Goal: Information Seeking & Learning: Learn about a topic

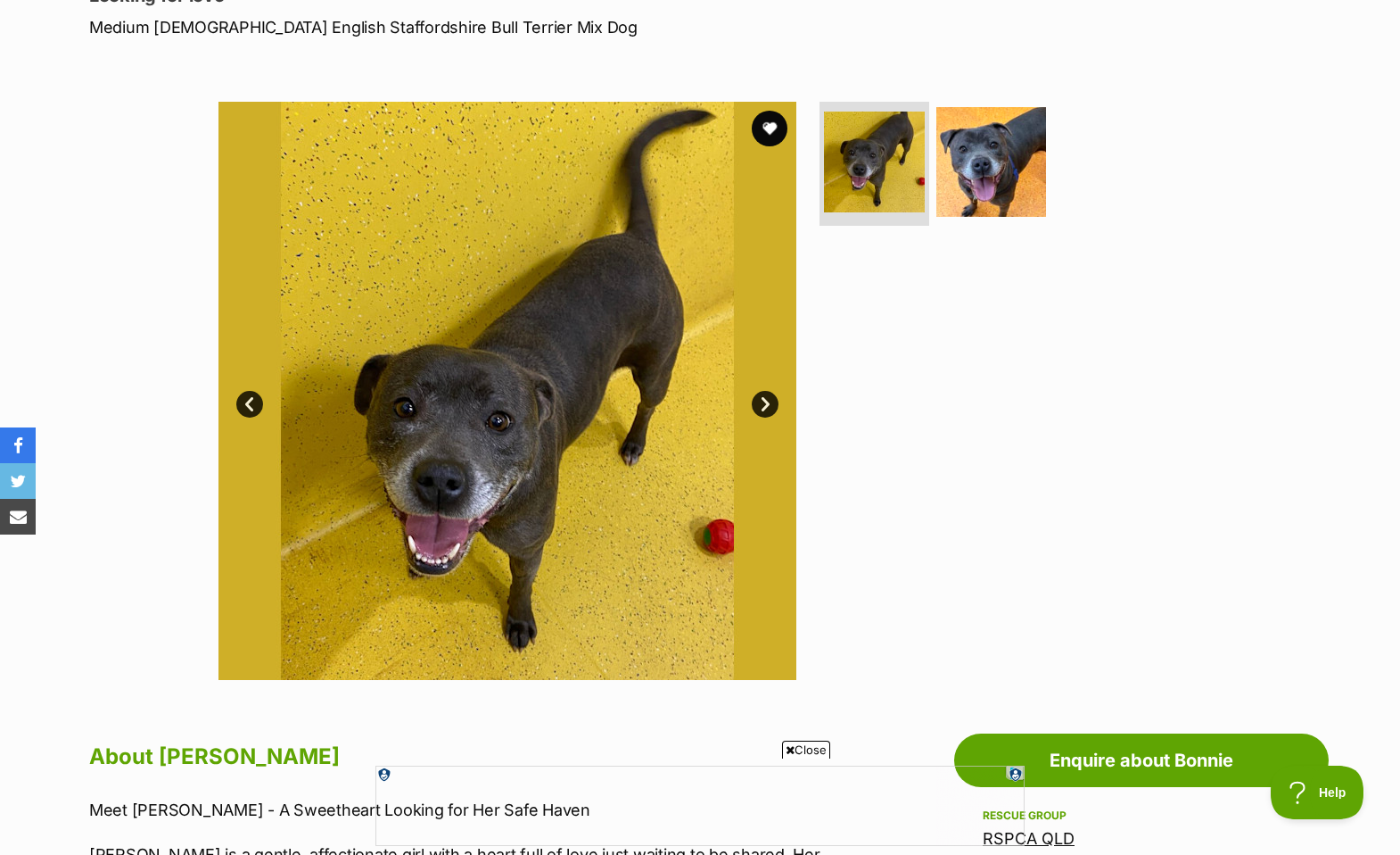
scroll to position [276, 0]
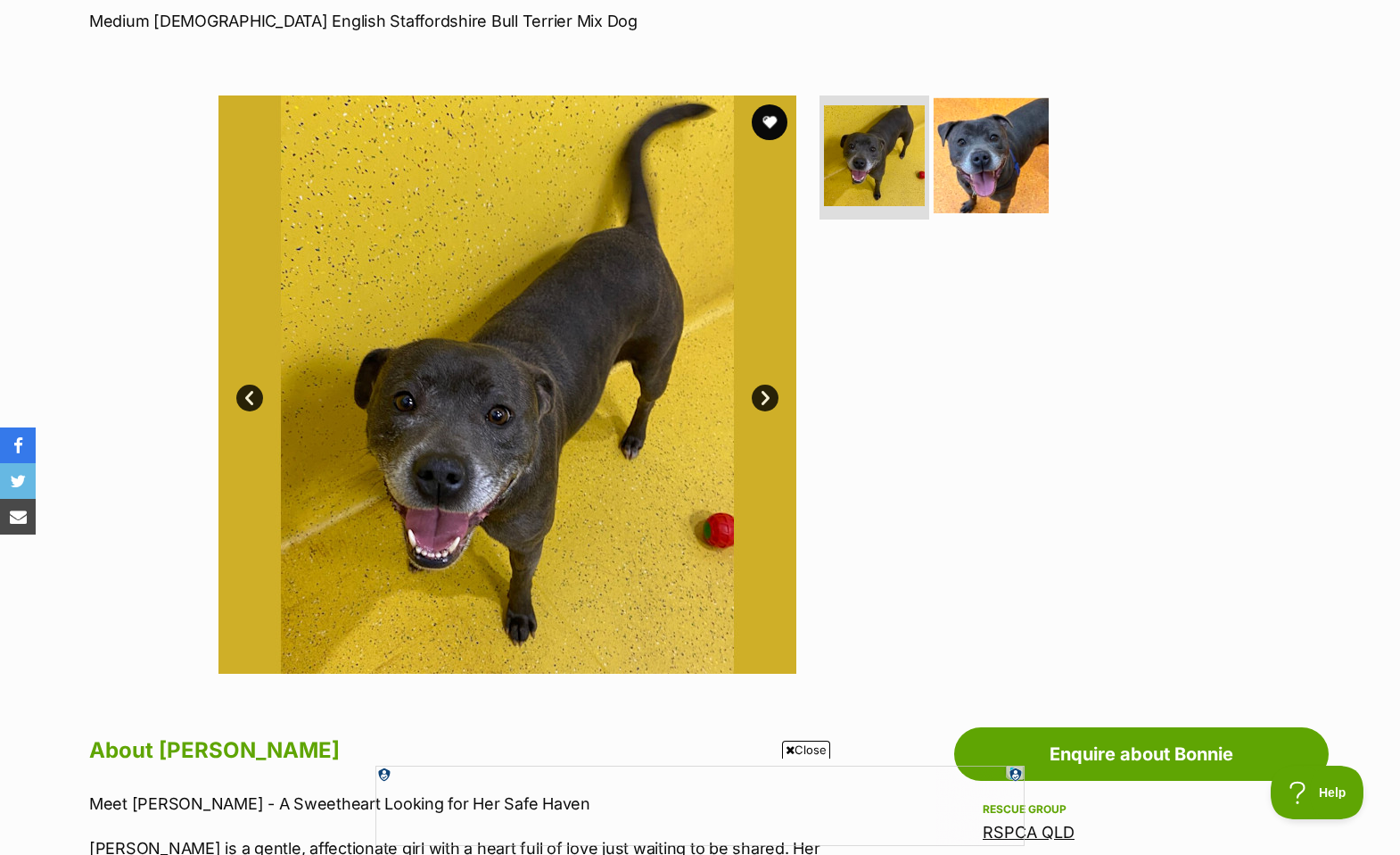
click at [1002, 151] on img at bounding box center [990, 154] width 115 height 115
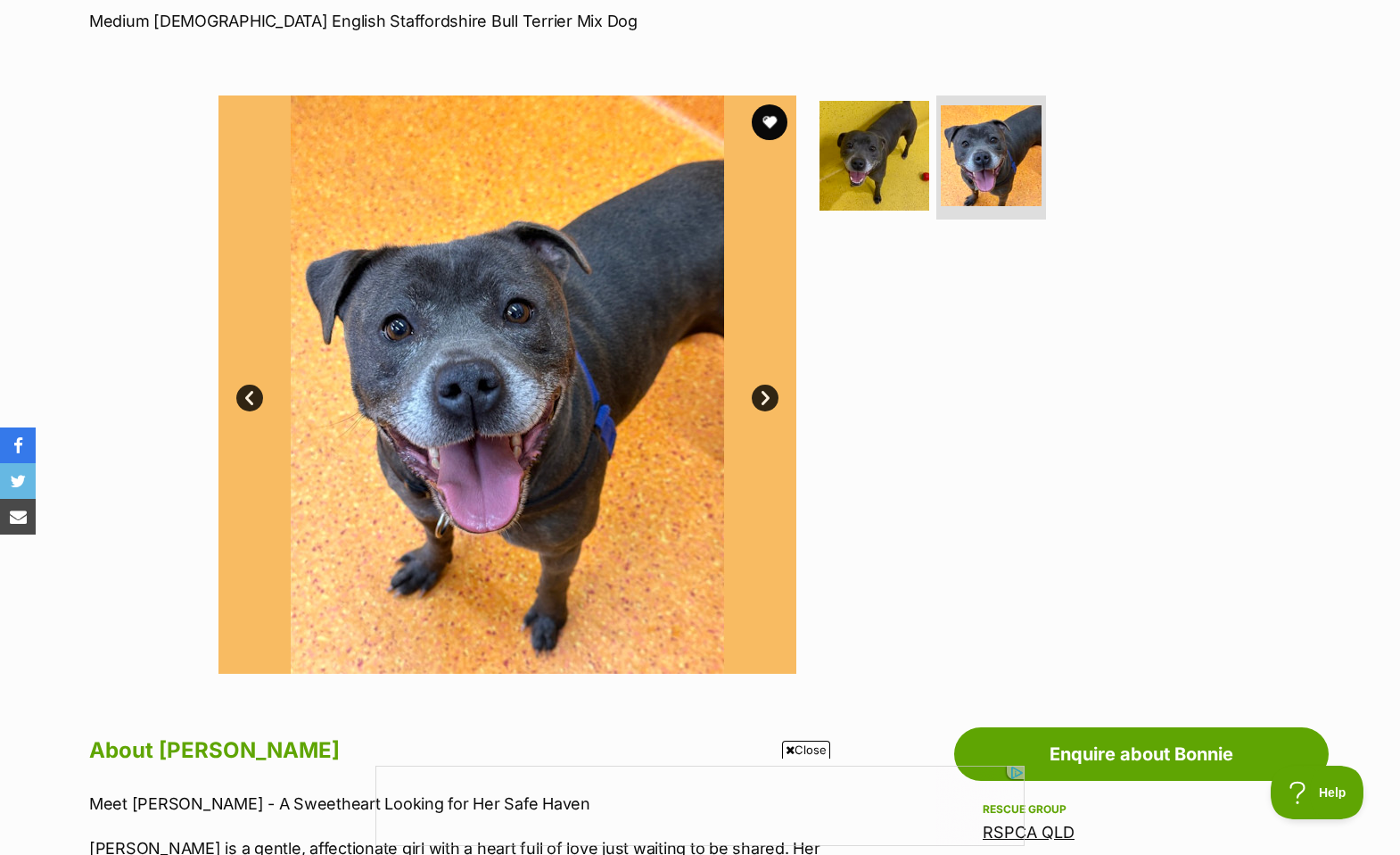
scroll to position [0, 0]
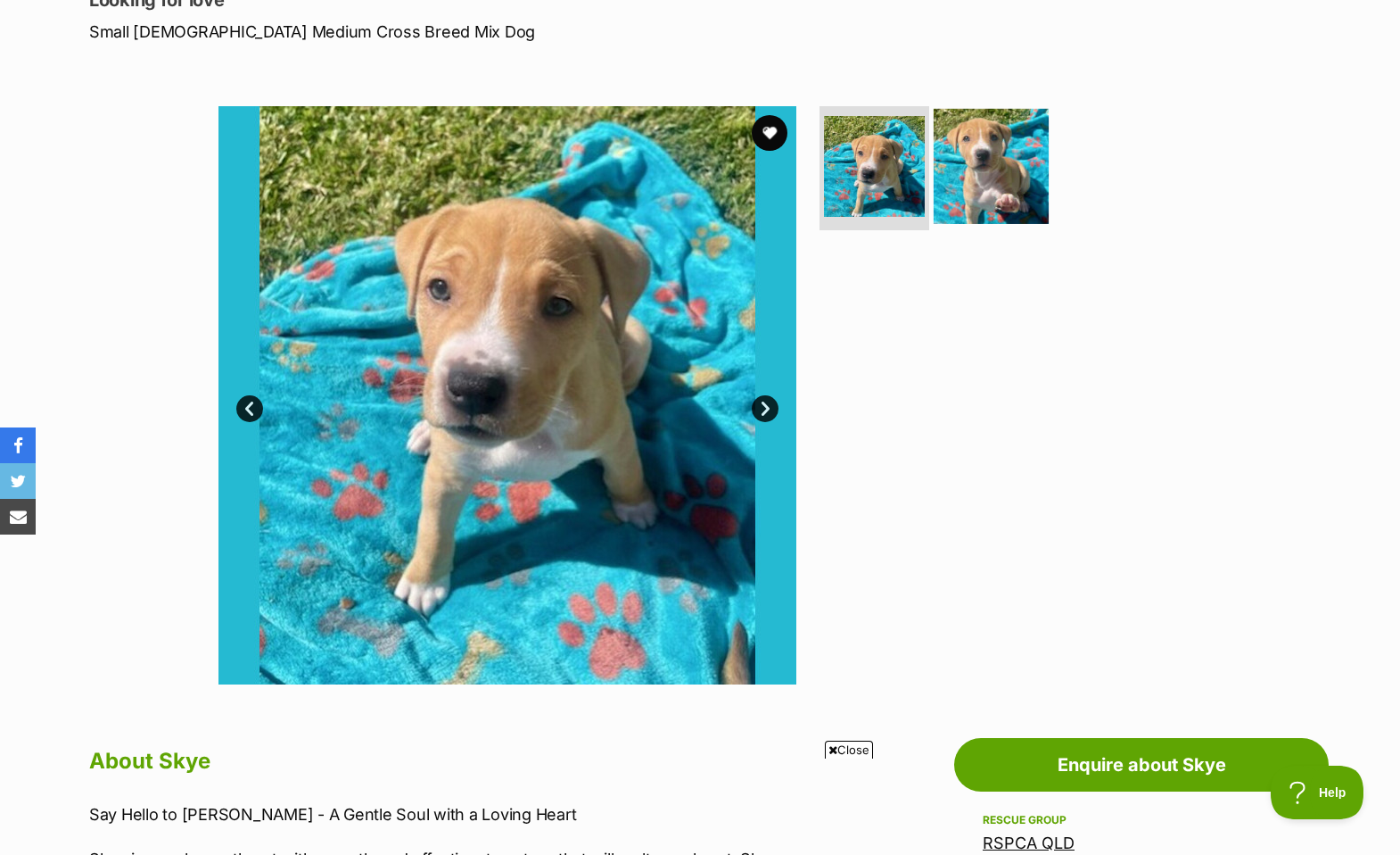
click at [1006, 152] on img at bounding box center [990, 164] width 115 height 115
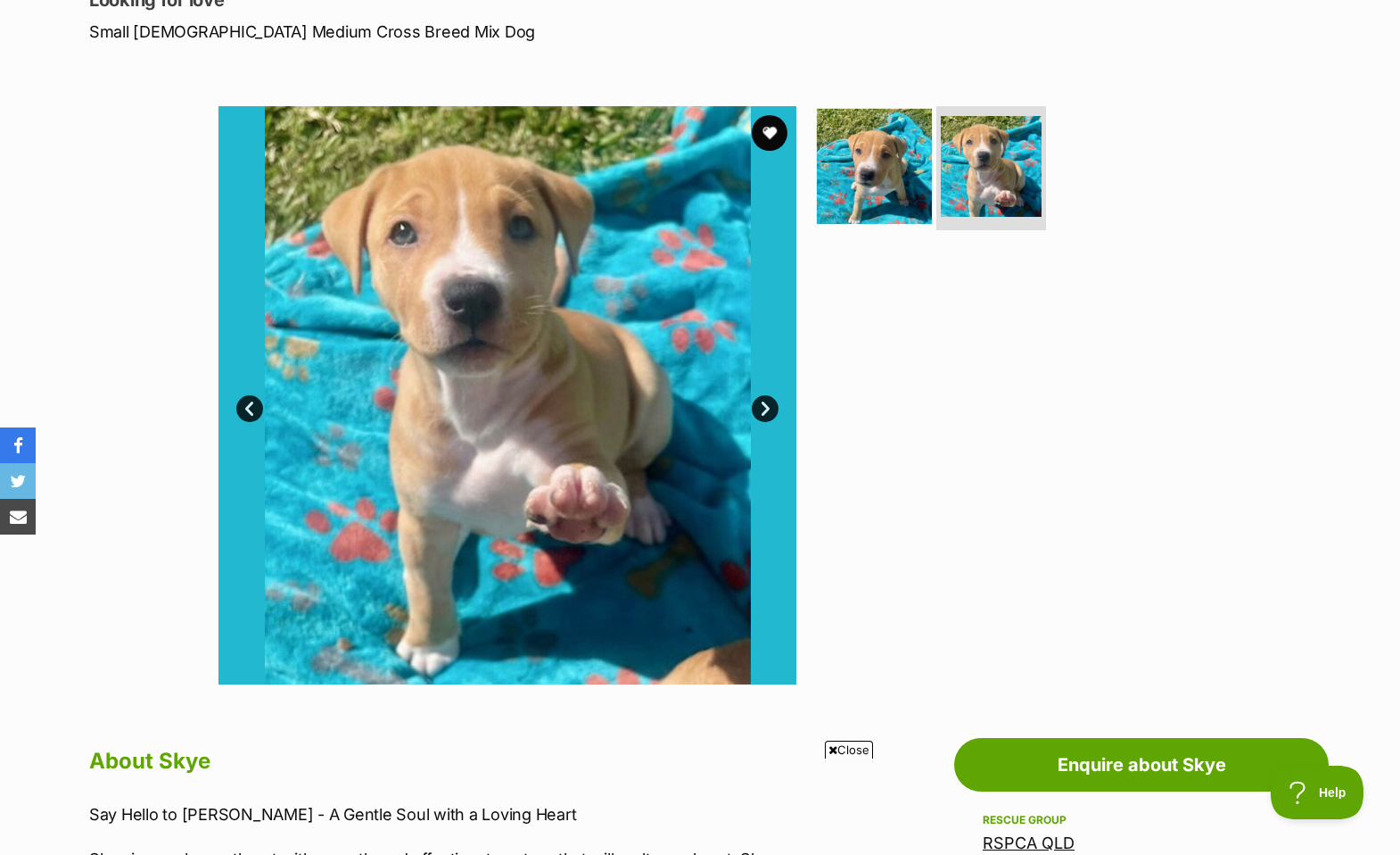
click at [882, 164] on img at bounding box center [874, 164] width 115 height 115
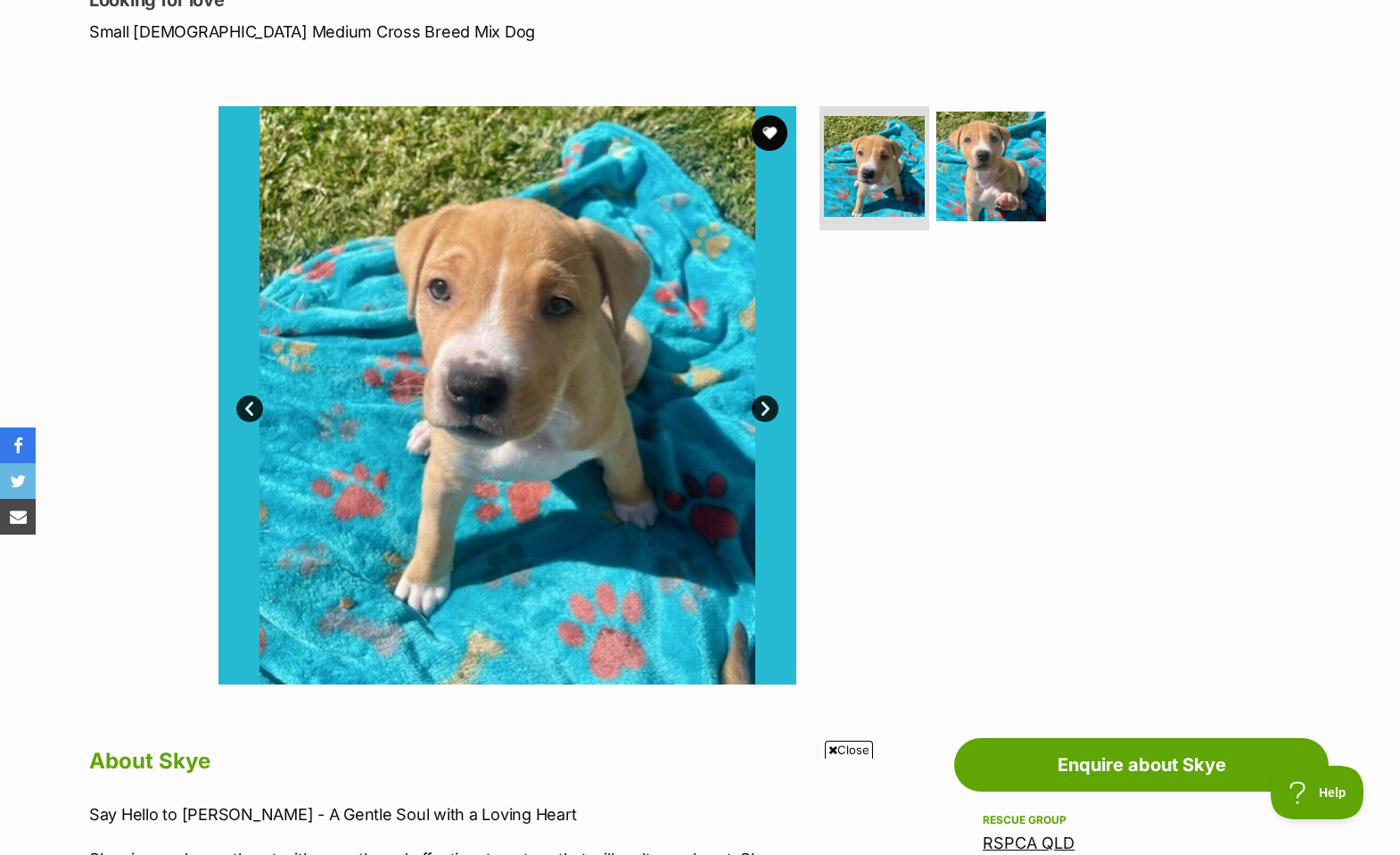
click at [766, 413] on link "Next" at bounding box center [765, 409] width 27 height 27
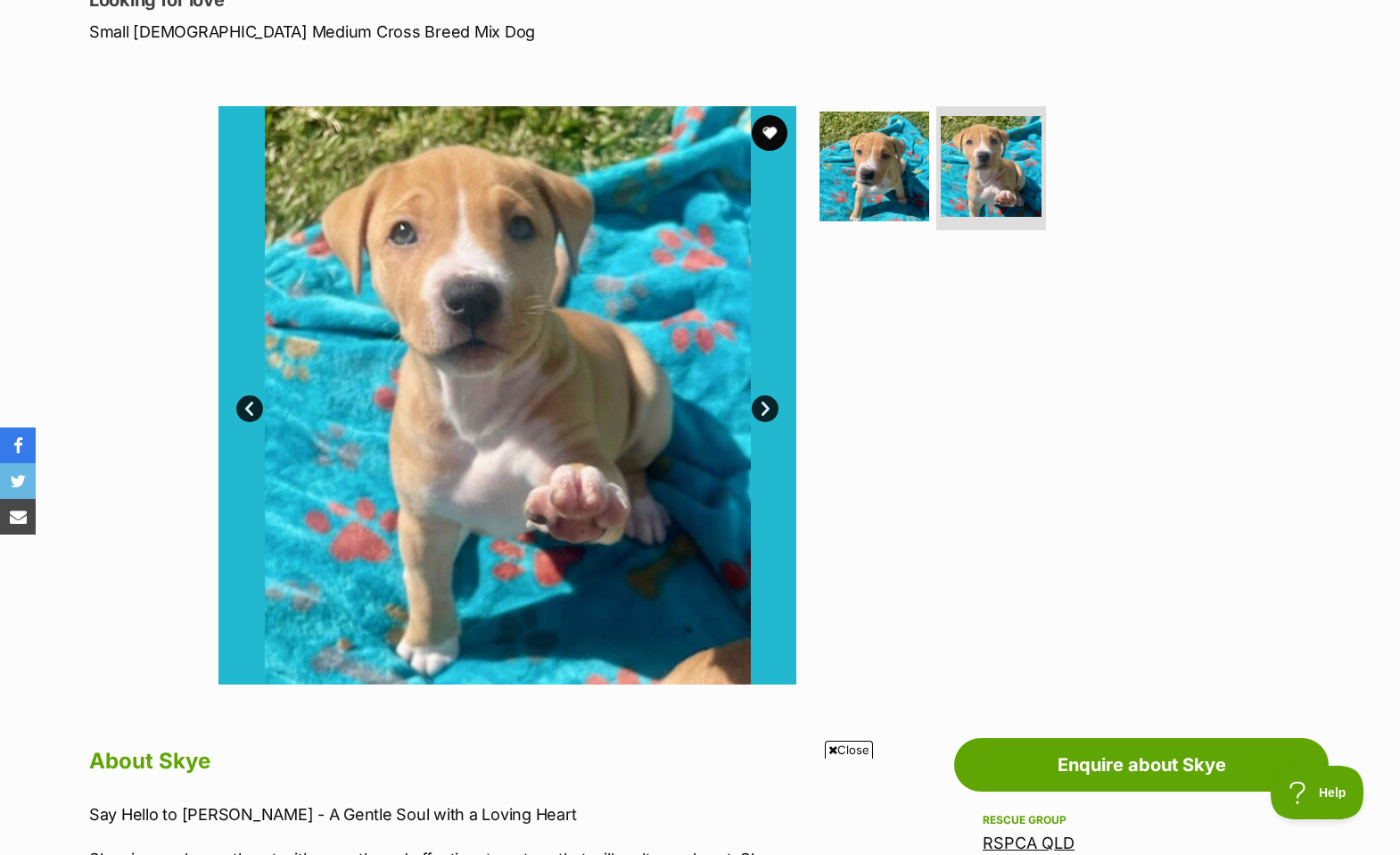
click at [766, 412] on link "Next" at bounding box center [765, 409] width 27 height 27
